Goal: Check status: Check status

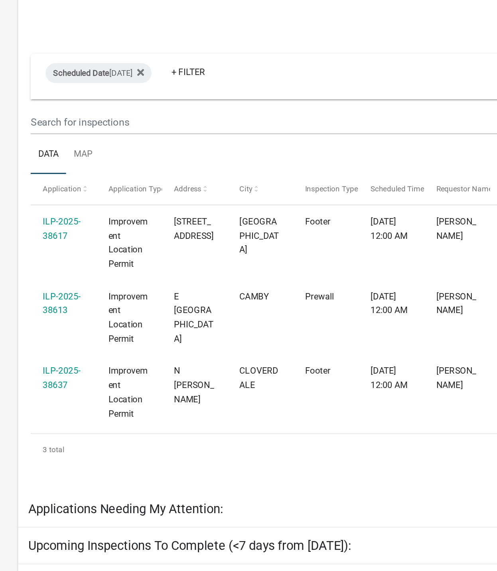
select select "1: 25"
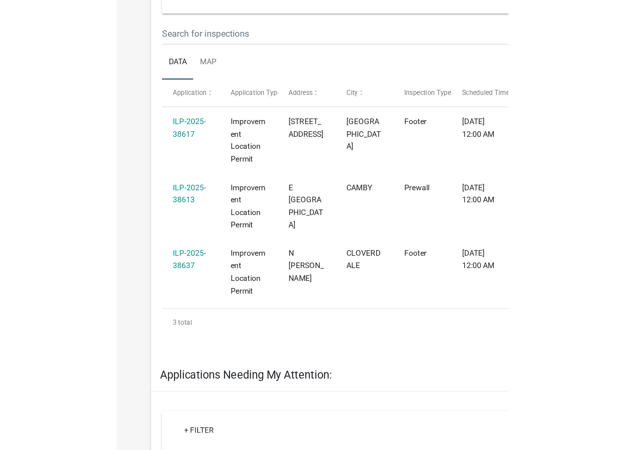
scroll to position [56, 0]
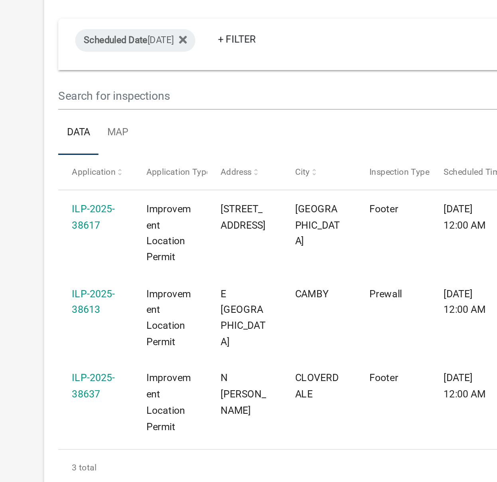
click at [64, 275] on link "ILP-2025-38637" at bounding box center [58, 278] width 24 height 16
click at [55, 281] on link "ILP-2025-38637" at bounding box center [58, 278] width 24 height 16
click at [54, 275] on link "ILP-2025-38637" at bounding box center [58, 278] width 24 height 16
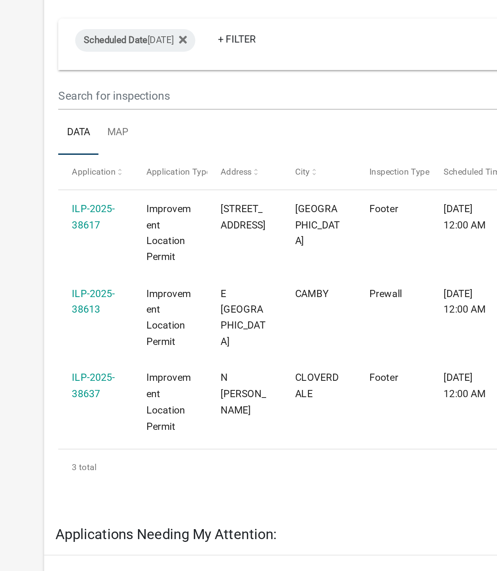
click at [58, 279] on link "ILP-2025-38637" at bounding box center [58, 278] width 24 height 16
